Goal: Task Accomplishment & Management: Use online tool/utility

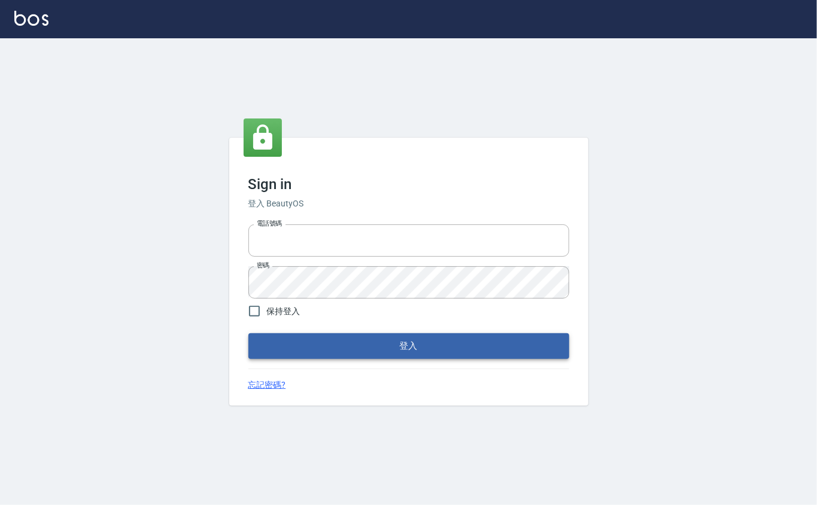
type input "0912271117"
click at [319, 348] on button "登入" at bounding box center [408, 345] width 321 height 25
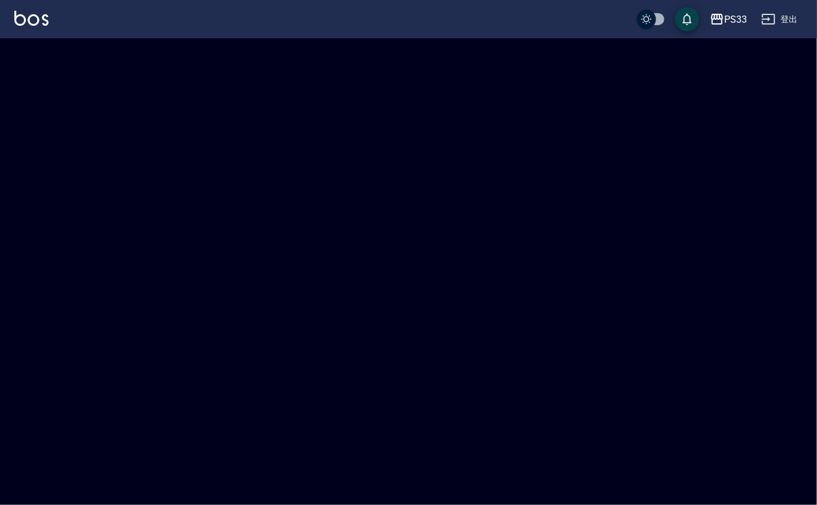
checkbox input "true"
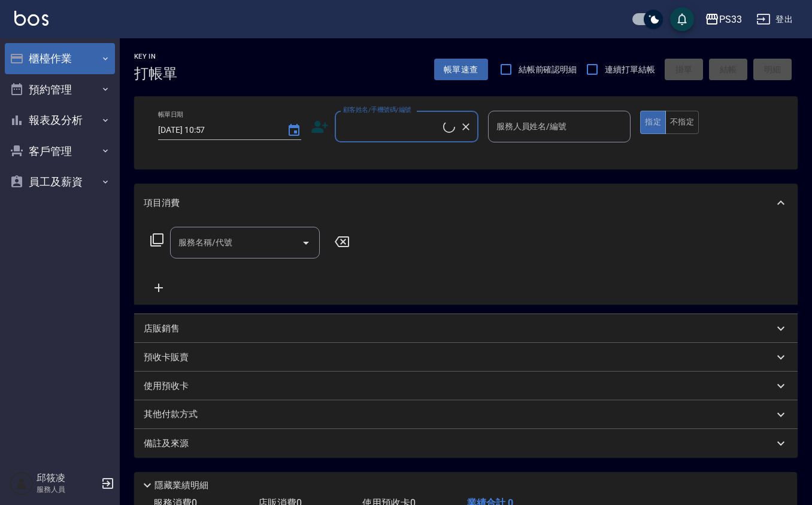
click at [59, 57] on button "櫃檯作業" at bounding box center [60, 58] width 110 height 31
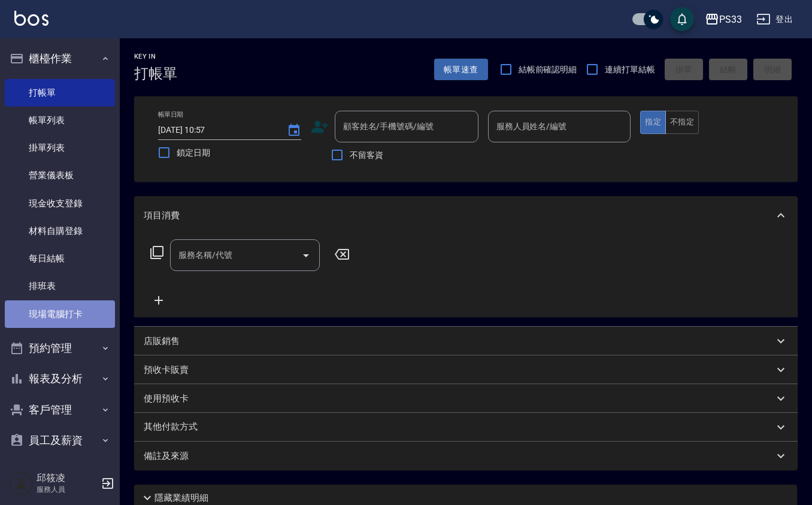
click at [68, 316] on link "現場電腦打卡" at bounding box center [60, 315] width 110 height 28
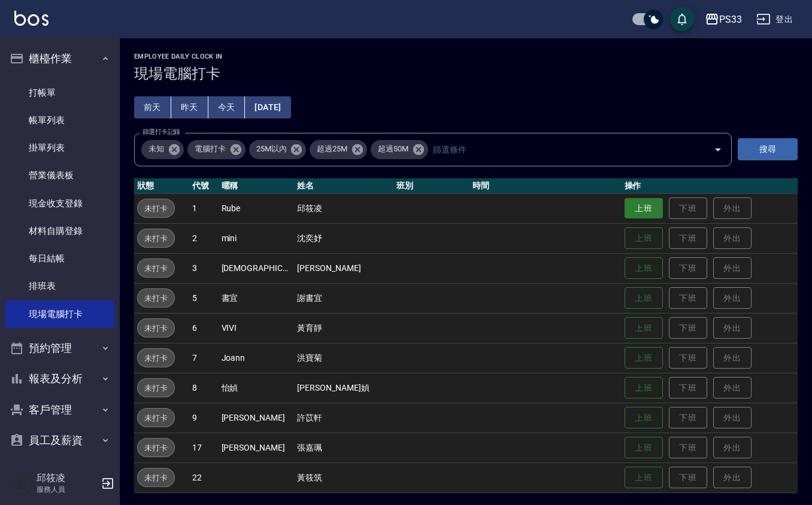
click at [624, 209] on button "上班" at bounding box center [643, 208] width 38 height 21
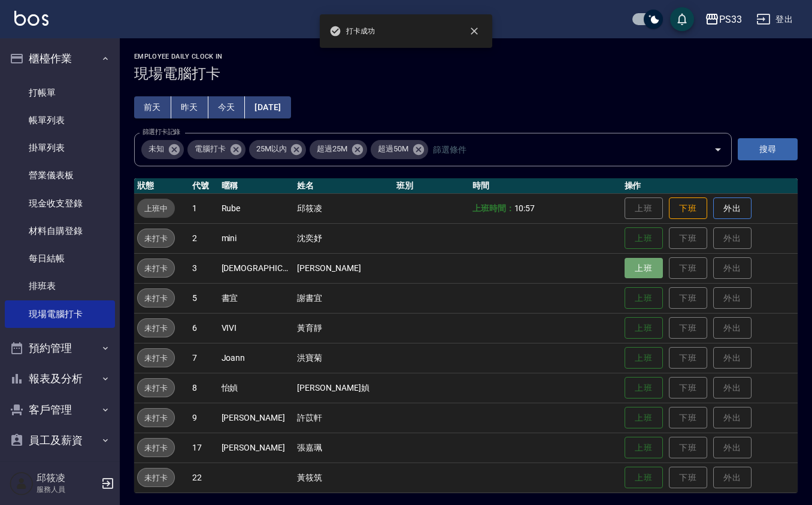
click at [632, 276] on button "上班" at bounding box center [643, 268] width 38 height 21
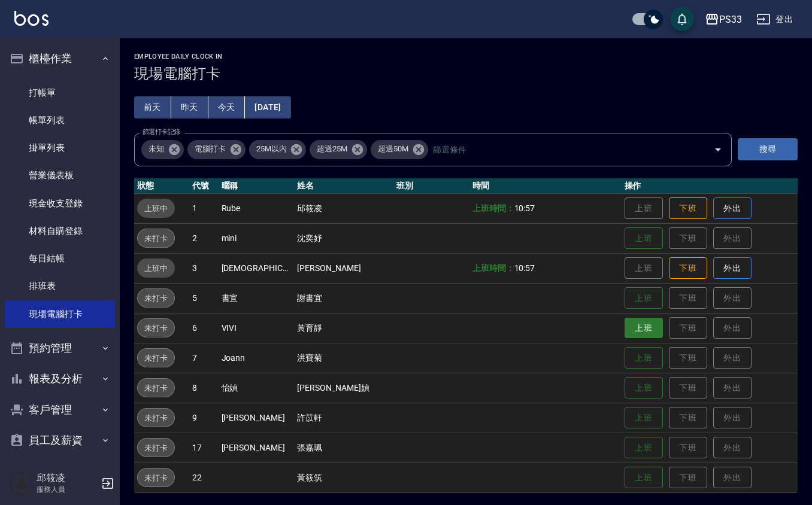
click at [624, 327] on button "上班" at bounding box center [643, 328] width 38 height 21
click at [624, 413] on button "上班" at bounding box center [643, 418] width 38 height 21
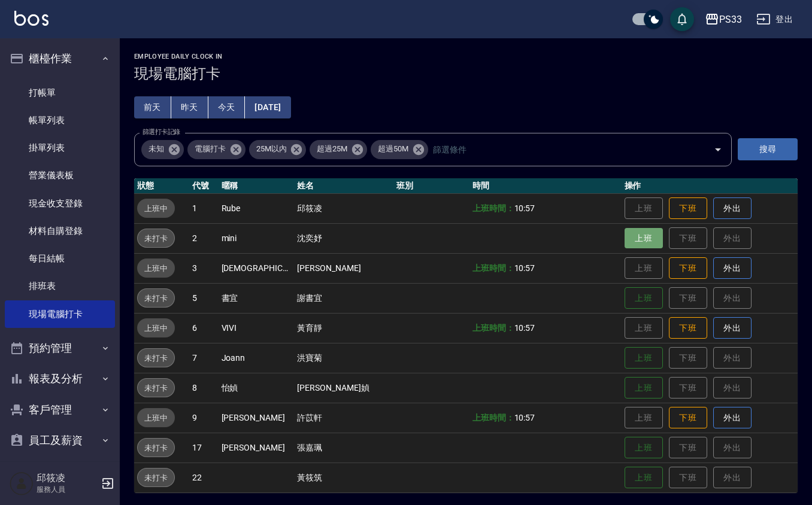
click at [624, 232] on button "上班" at bounding box center [643, 238] width 38 height 21
